Goal: Check status: Check status

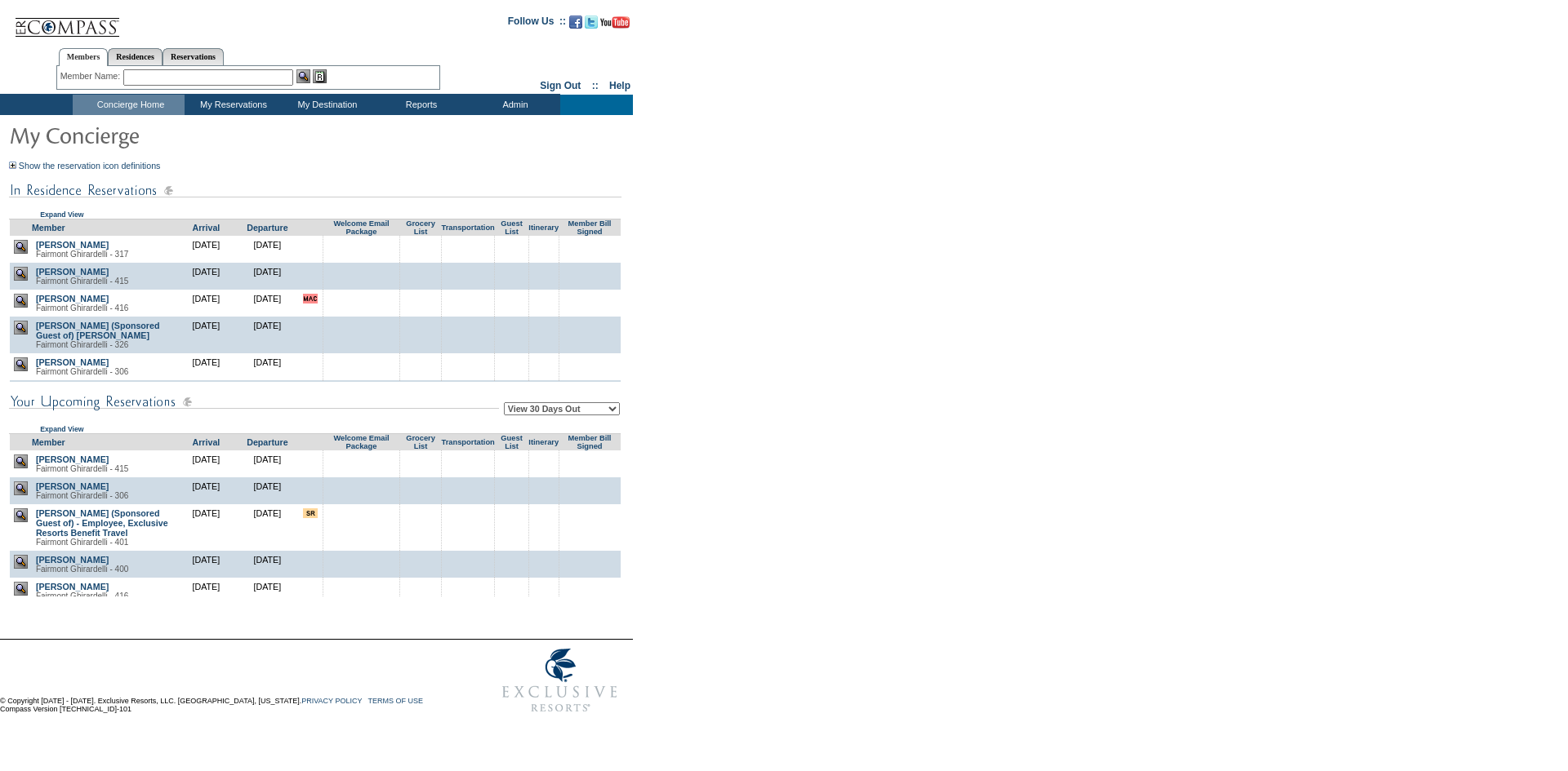
click at [542, 415] on select "View 30 Days Out View 60 Days Out View 90 Days Out" at bounding box center [562, 409] width 116 height 13
select select "90"
click at [507, 404] on select "View 30 Days Out View 60 Days Out View 90 Days Out" at bounding box center [562, 409] width 116 height 13
drag, startPoint x: 740, startPoint y: 436, endPoint x: 1017, endPoint y: 3, distance: 514.0
click at [754, 433] on form "Follow Us ::" at bounding box center [780, 363] width 1562 height 717
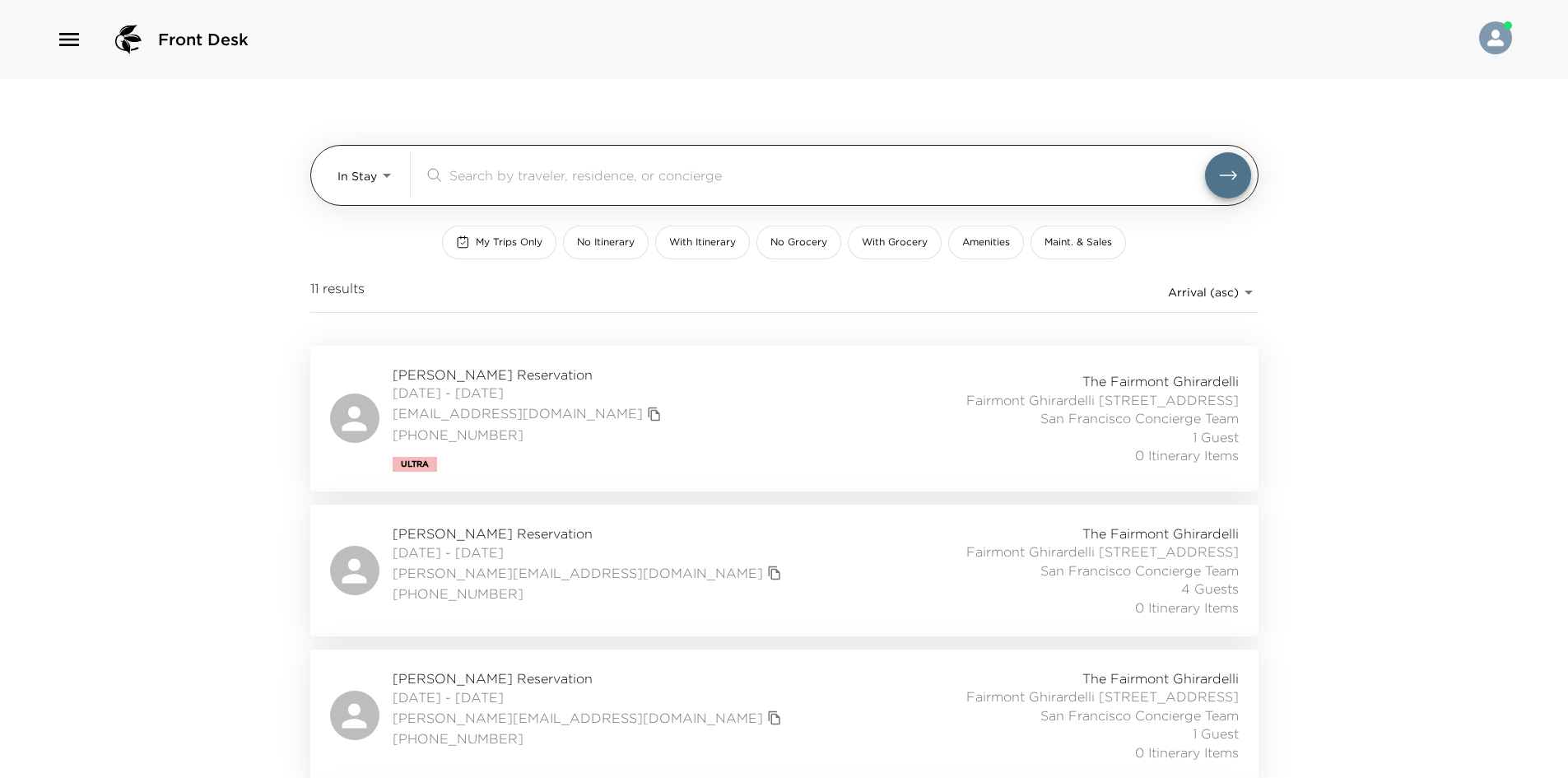
click at [380, 179] on body "Front Desk In Stay In-Stay ​ My Trips Only No Itinerary With Itinerary No Groce…" at bounding box center [784, 389] width 1568 height 778
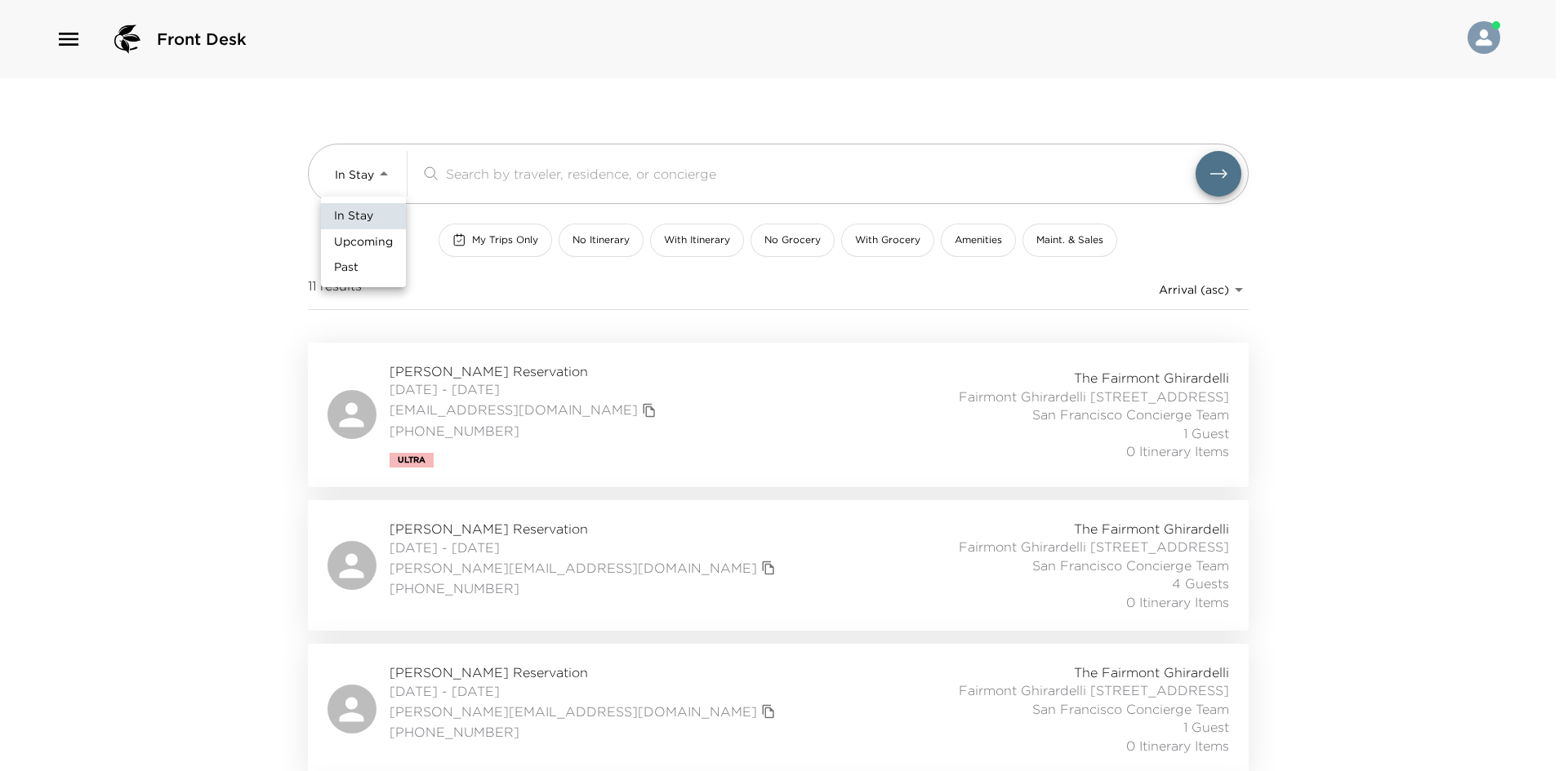
click at [357, 234] on span "Upcoming" at bounding box center [363, 242] width 59 height 16
type input "Upcoming"
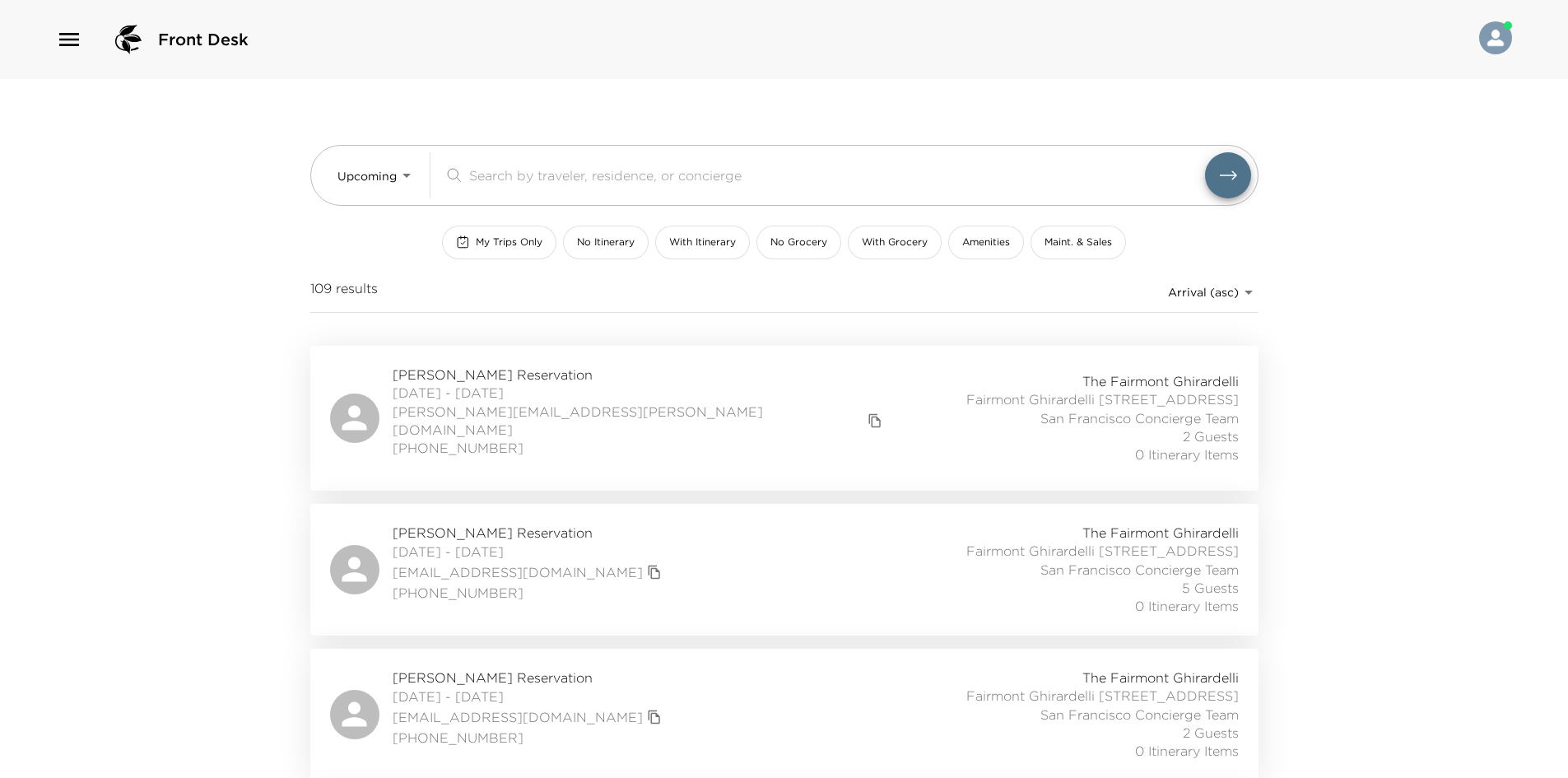
click at [189, 260] on div "Front Desk Upcoming Upcoming ​ My Trips Only No Itinerary With Itinerary No Gro…" at bounding box center [784, 389] width 1568 height 778
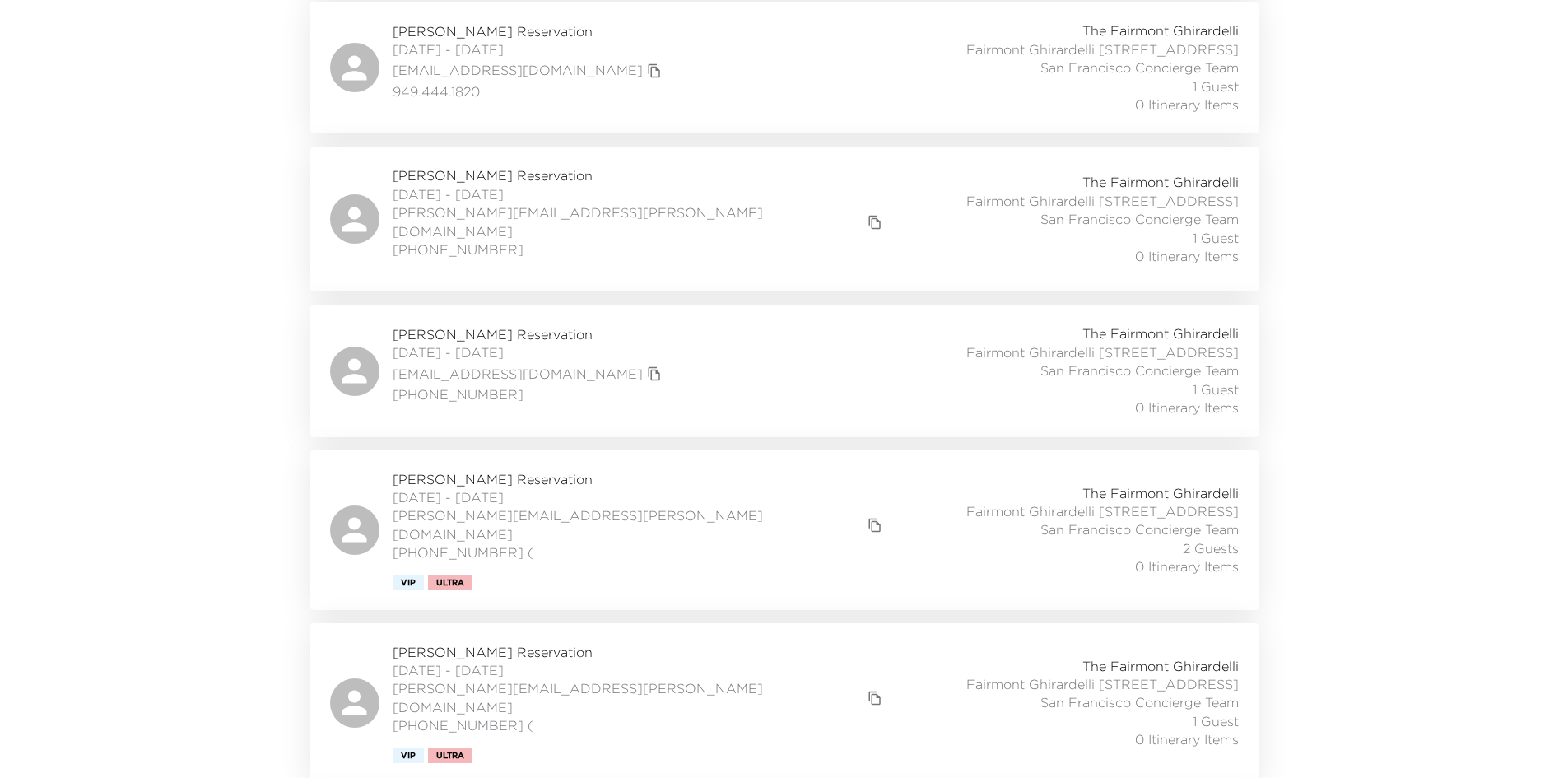
scroll to position [6694, 0]
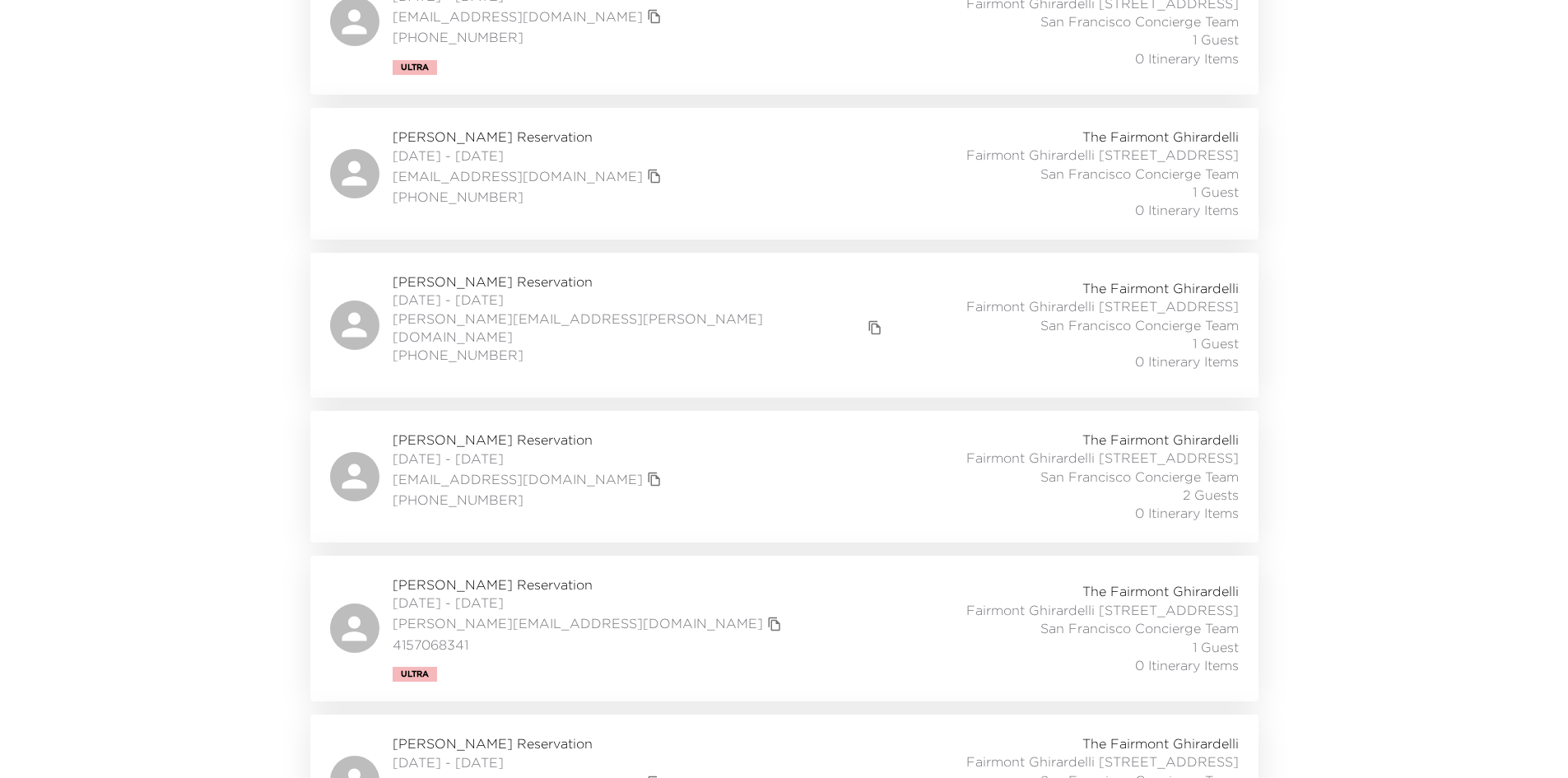
scroll to position [6776, 0]
